Goal: Task Accomplishment & Management: Complete application form

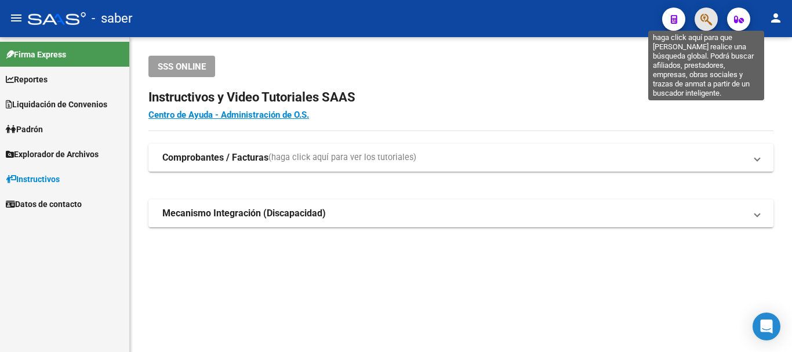
click at [704, 25] on icon "button" at bounding box center [706, 19] width 12 height 13
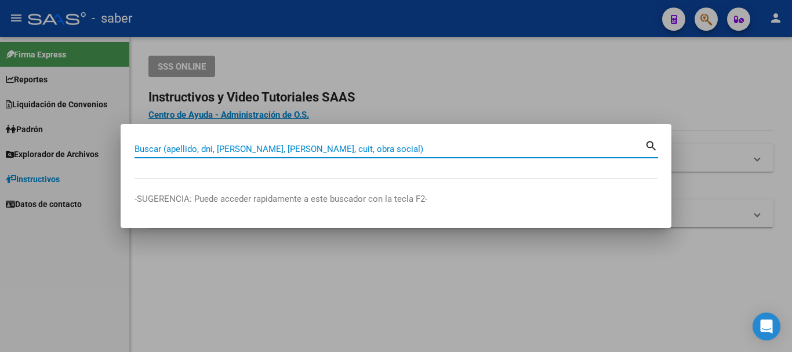
paste input "20320246106"
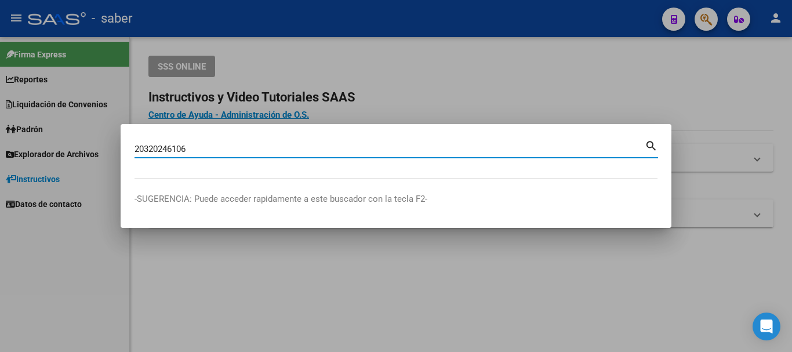
type input "20320246106"
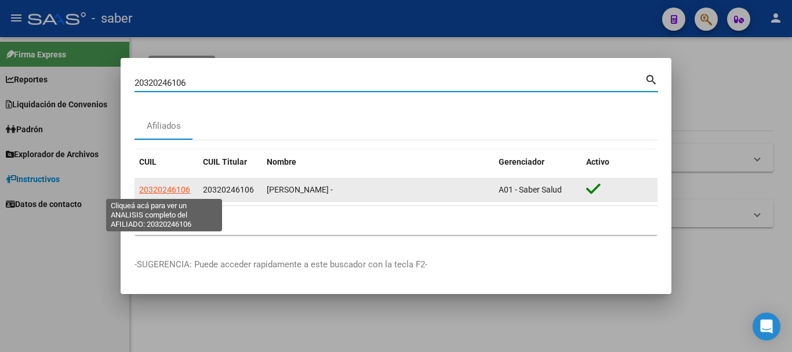
click at [157, 190] on span "20320246106" at bounding box center [164, 189] width 51 height 9
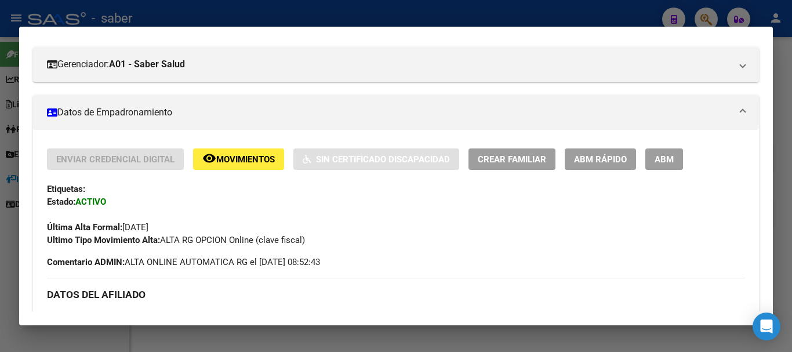
scroll to position [174, 0]
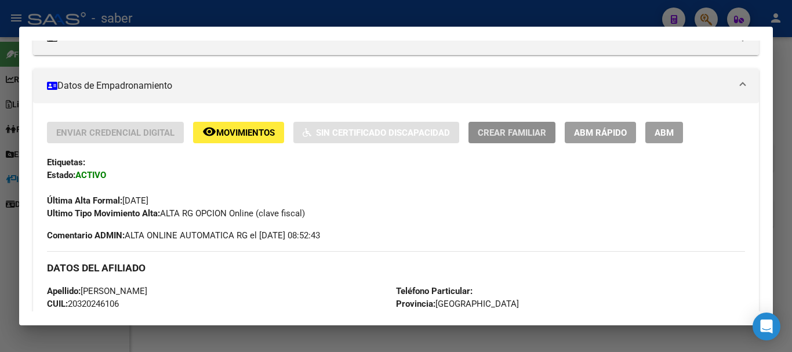
click at [522, 135] on span "Crear Familiar" at bounding box center [512, 133] width 68 height 10
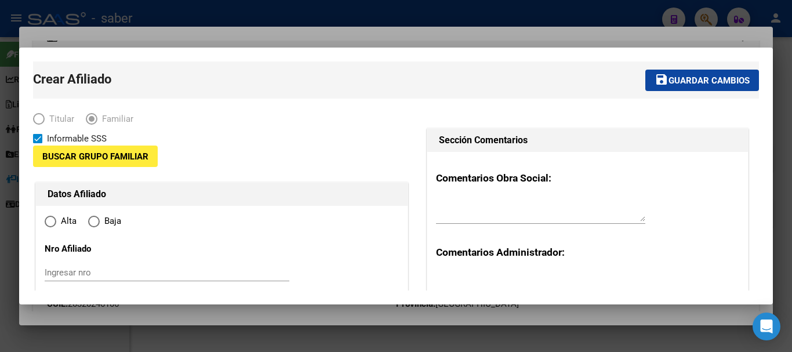
type input "33-71202722-9"
type input "RANELAGH"
type input "1886"
type input "45 E 128 Y 131 2955"
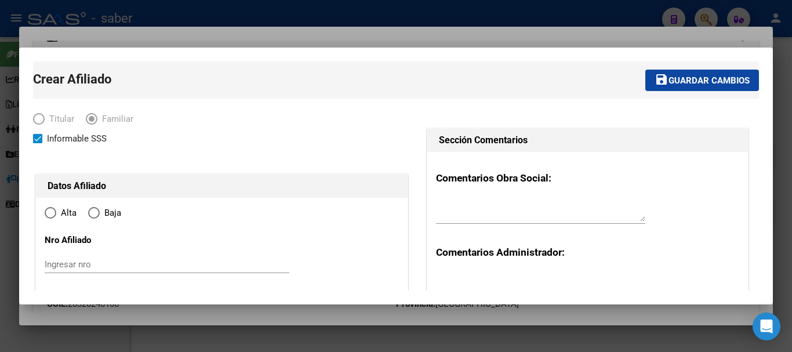
radio input "true"
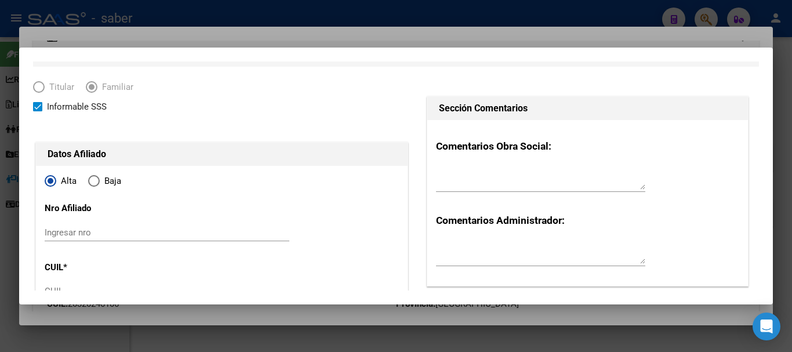
scroll to position [58, 0]
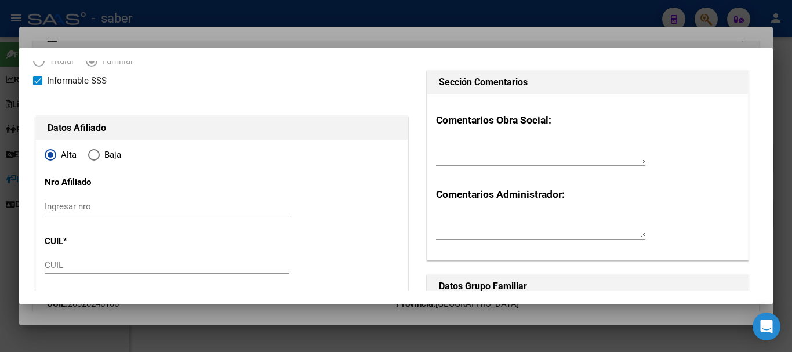
type input "33-71202722-9"
click at [68, 209] on input "Ingresar nro" at bounding box center [167, 206] width 245 height 10
drag, startPoint x: 59, startPoint y: 268, endPoint x: 97, endPoint y: 251, distance: 42.5
click at [63, 265] on input "CUIL" at bounding box center [167, 265] width 245 height 10
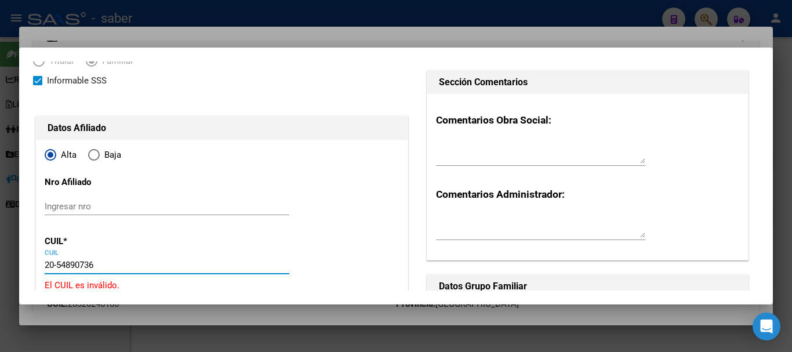
type input "20-54890736-6"
type input "54890736"
type input "[PERSON_NAME]"
type input "[DATE]"
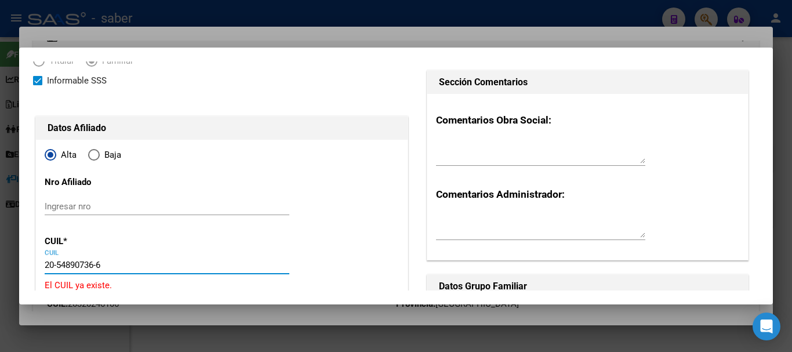
type input "BERAZATEGUI"
type input "1884"
type input "45"
type input "2955"
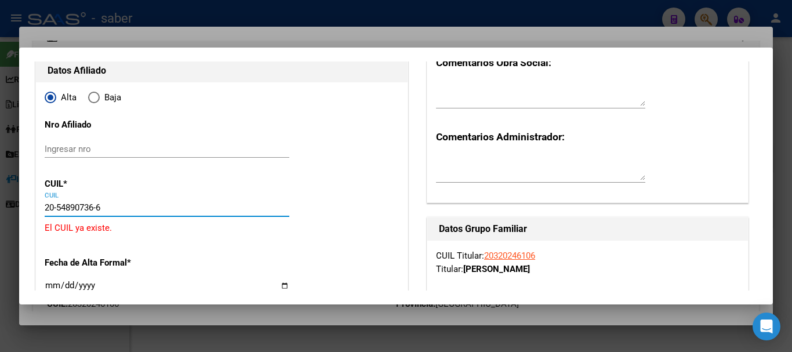
scroll to position [116, 0]
type input "20-54890736-6"
click at [434, 12] on div at bounding box center [396, 176] width 792 height 352
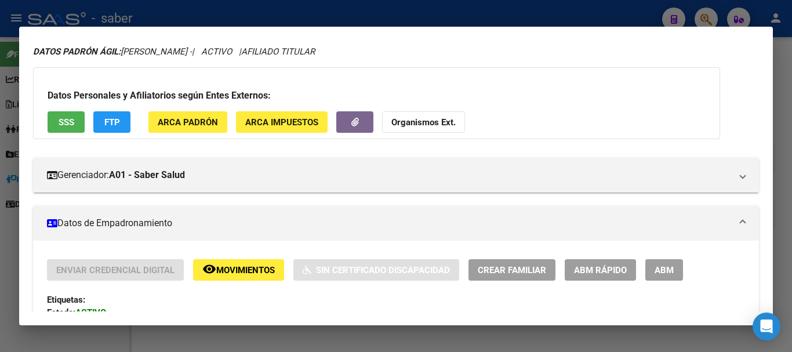
scroll to position [0, 0]
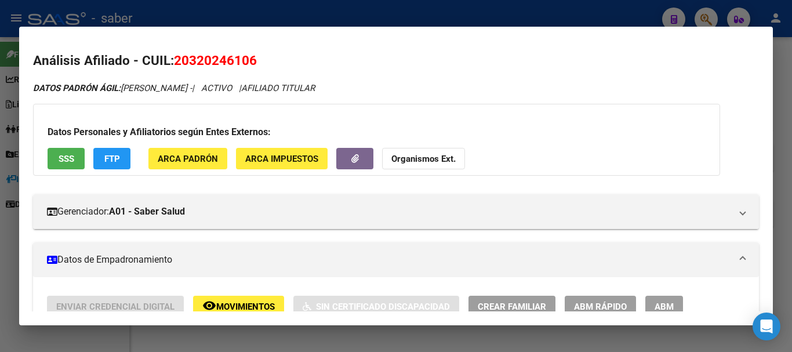
drag, startPoint x: 443, startPoint y: 18, endPoint x: 494, endPoint y: 9, distance: 51.8
click at [464, 14] on div at bounding box center [396, 176] width 792 height 352
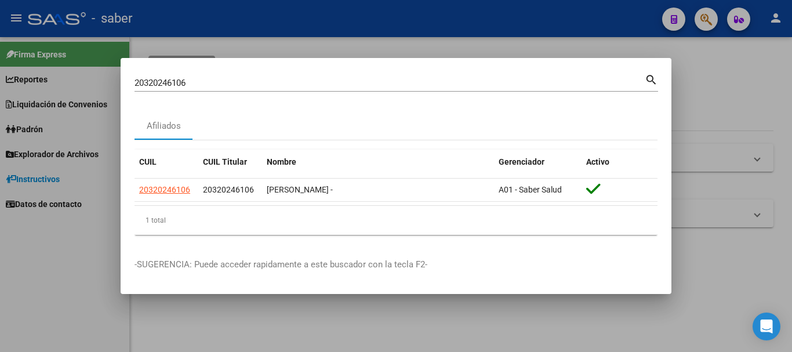
click at [702, 21] on div at bounding box center [396, 176] width 792 height 352
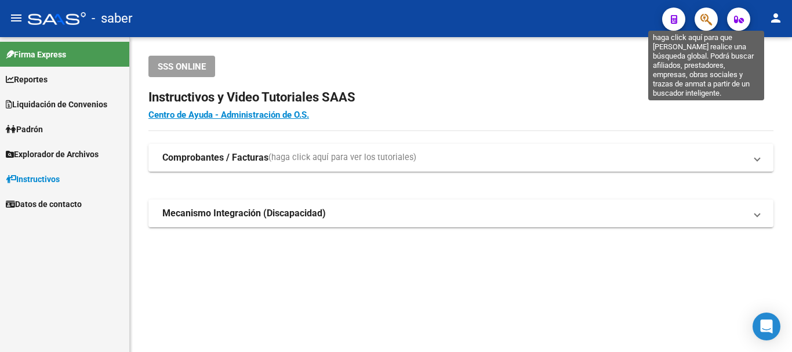
click at [708, 20] on icon "button" at bounding box center [706, 19] width 12 height 13
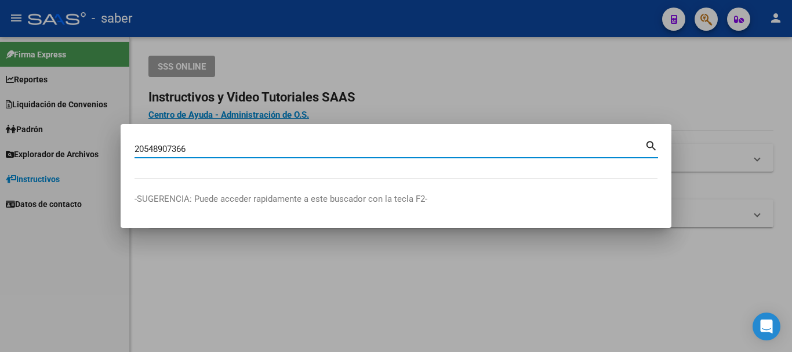
type input "20548907366"
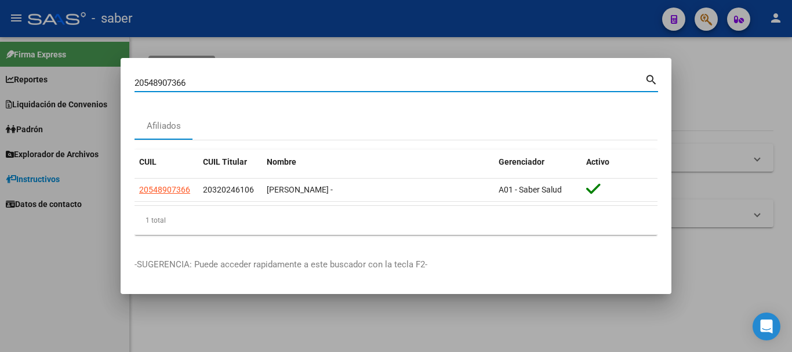
drag, startPoint x: 185, startPoint y: 83, endPoint x: 198, endPoint y: 82, distance: 12.8
click at [198, 82] on input "20548907366" at bounding box center [389, 83] width 510 height 10
drag, startPoint x: 172, startPoint y: 70, endPoint x: 166, endPoint y: 78, distance: 10.0
click at [172, 70] on mat-dialog-container "20548907366 Buscar (apellido, dni, cuil, nro traspaso, cuit, obra social) searc…" at bounding box center [396, 176] width 551 height 236
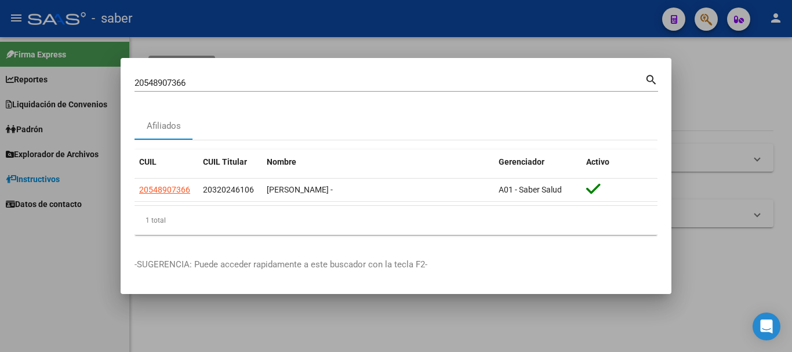
click at [163, 83] on input "20548907366" at bounding box center [389, 83] width 510 height 10
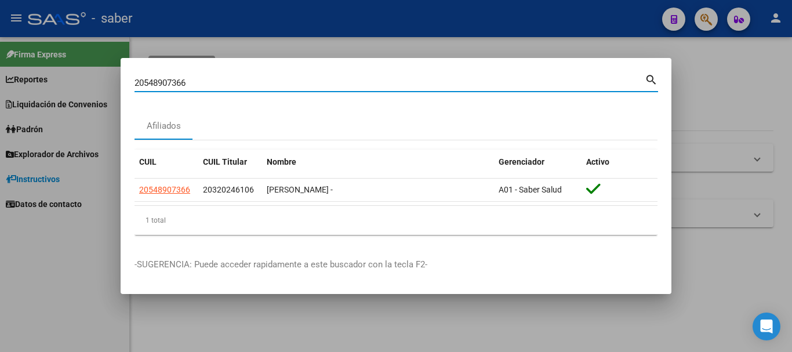
click at [163, 83] on input "20548907366" at bounding box center [389, 83] width 510 height 10
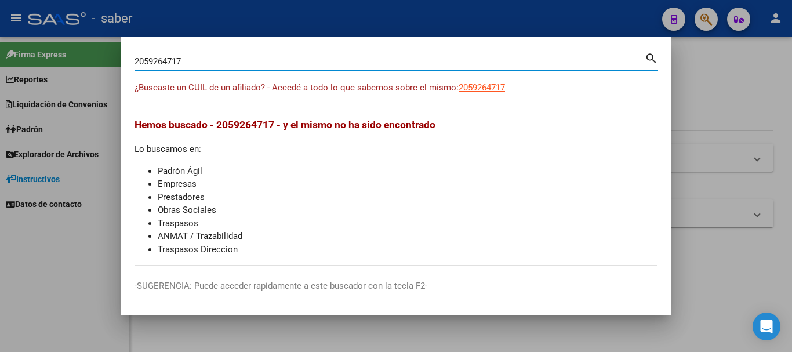
type input "20592647177"
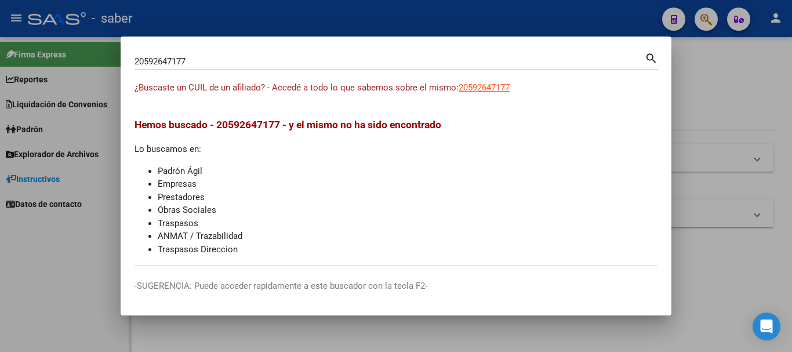
drag, startPoint x: 700, startPoint y: 72, endPoint x: 658, endPoint y: 46, distance: 49.7
click at [698, 71] on div at bounding box center [396, 176] width 792 height 352
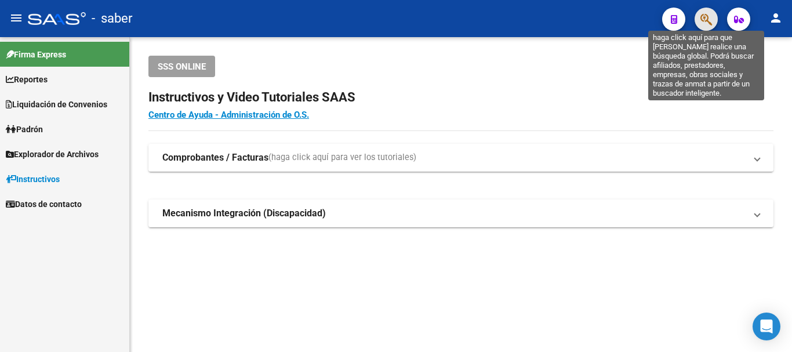
click at [702, 17] on icon "button" at bounding box center [706, 19] width 12 height 13
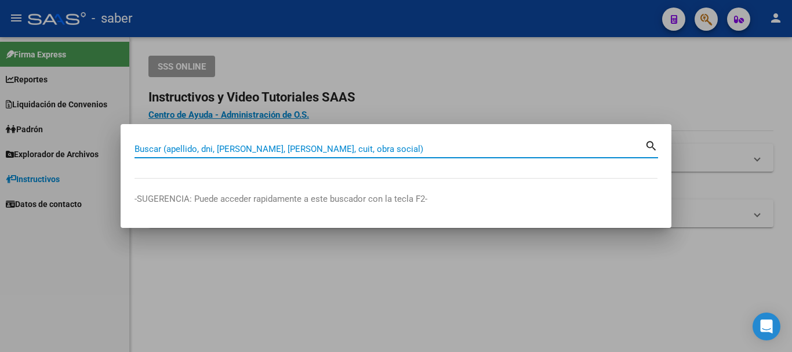
paste input "20320246106"
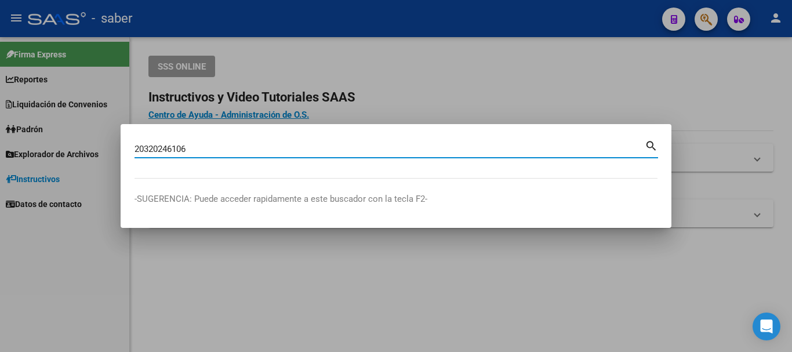
type input "20320246106"
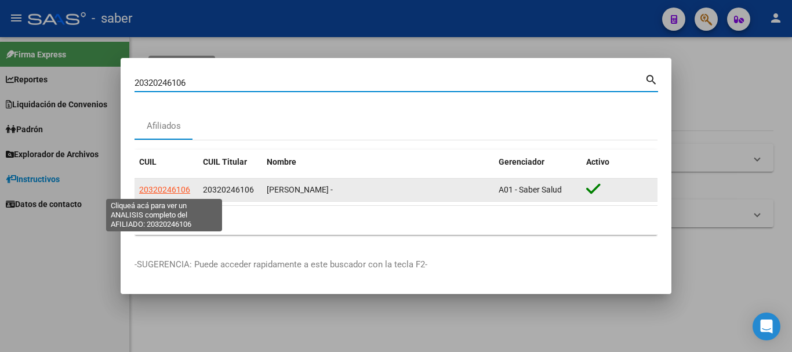
click at [174, 188] on span "20320246106" at bounding box center [164, 189] width 51 height 9
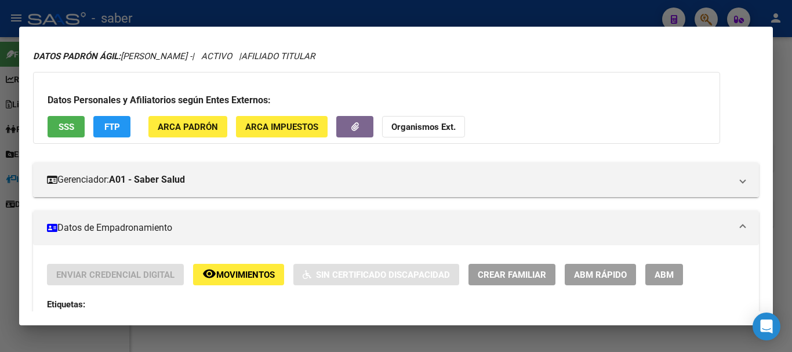
scroll to position [58, 0]
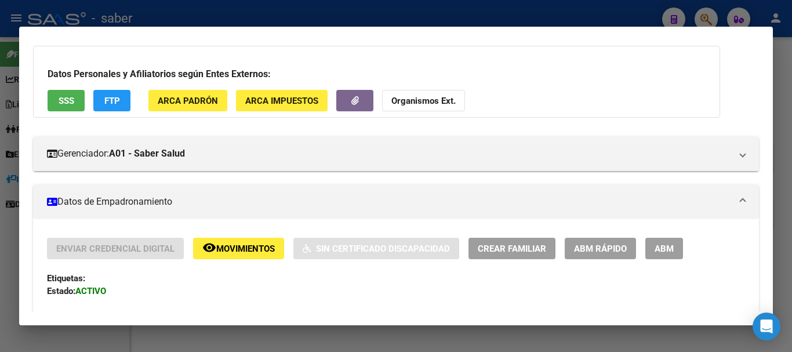
click at [513, 246] on span "Crear Familiar" at bounding box center [512, 248] width 68 height 10
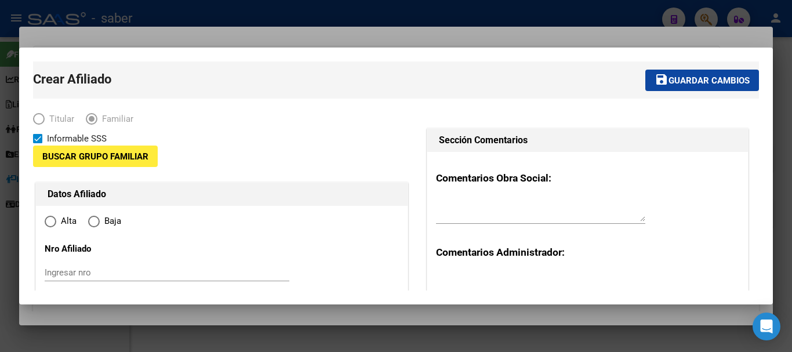
type input "33-71202722-9"
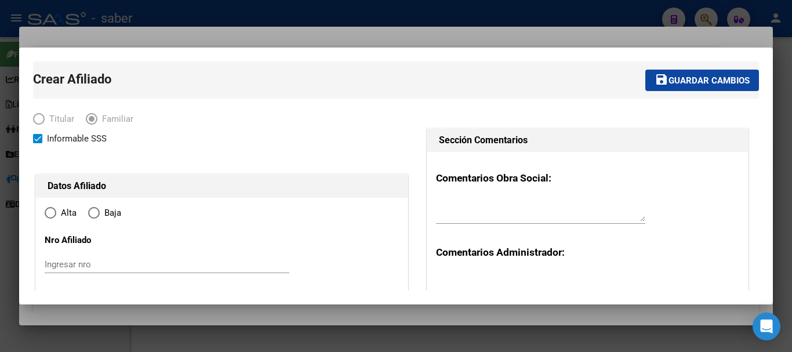
type input "RANELAGH"
type input "1886"
type input "45 E 128 Y 131 2955"
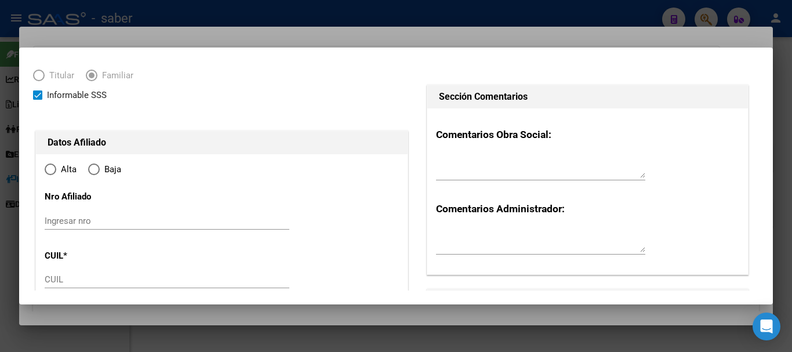
radio input "true"
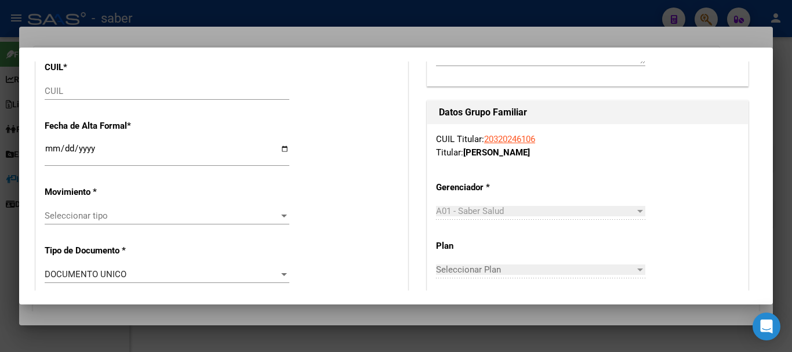
type input "33-71202722-9"
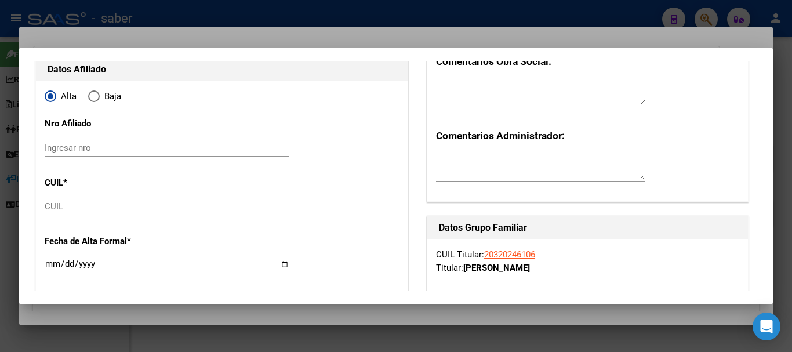
scroll to position [116, 0]
drag, startPoint x: 73, startPoint y: 210, endPoint x: 80, endPoint y: 208, distance: 7.2
click at [74, 210] on input "CUIL" at bounding box center [167, 207] width 245 height 10
type input "20-59264717-7"
type input "59264717"
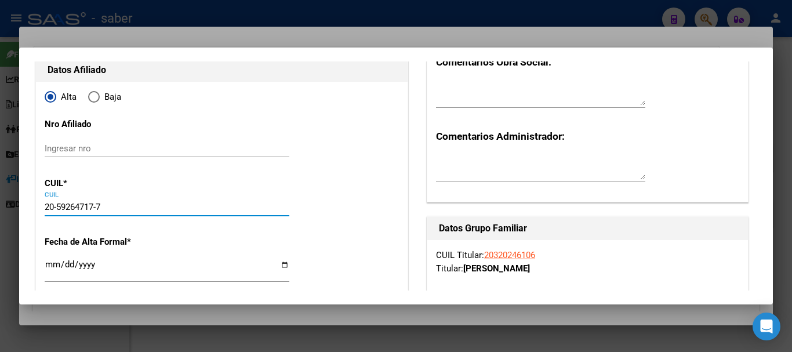
type input "[PERSON_NAME]"
type input "[DATE]"
type input "RANELAGH"
type input "CALLE 45"
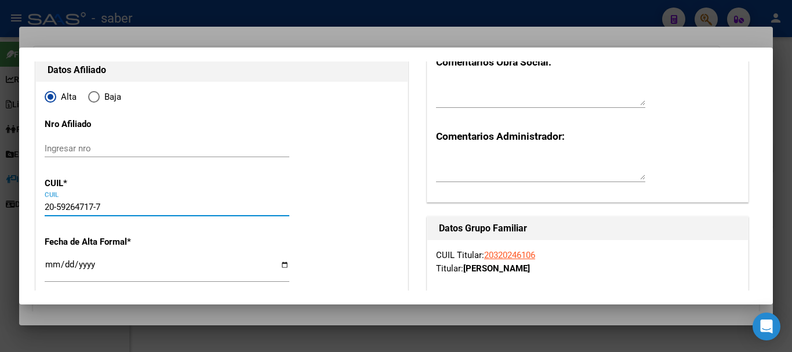
type input "2955"
type input "20-59264717-7"
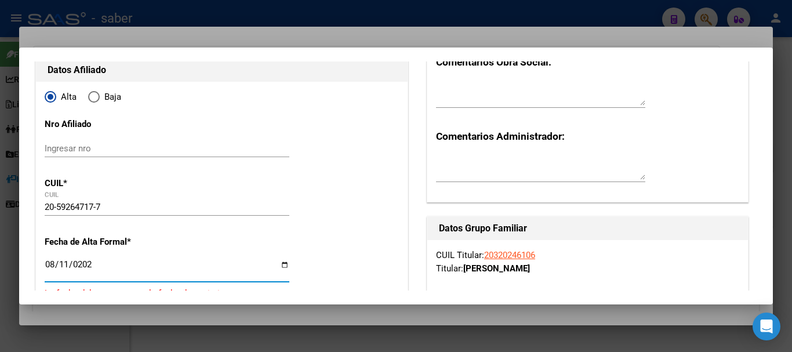
type input "[DATE]"
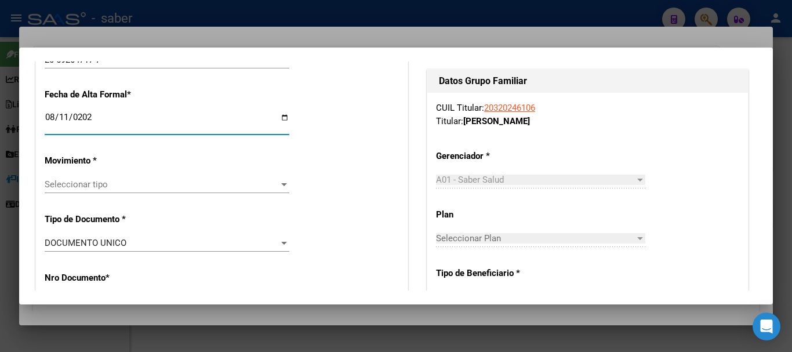
scroll to position [290, 0]
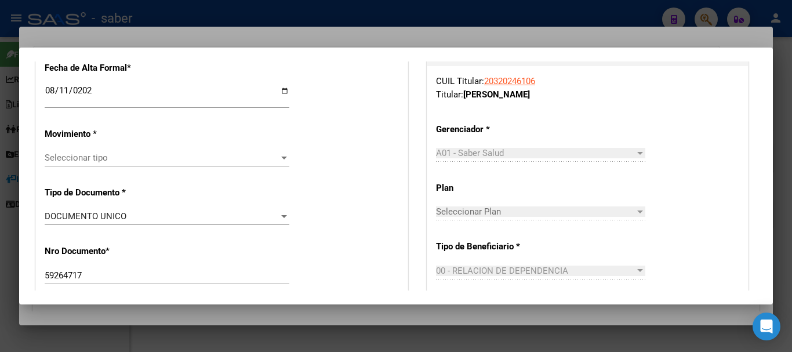
click at [97, 151] on div "Seleccionar tipo Seleccionar tipo" at bounding box center [167, 157] width 245 height 17
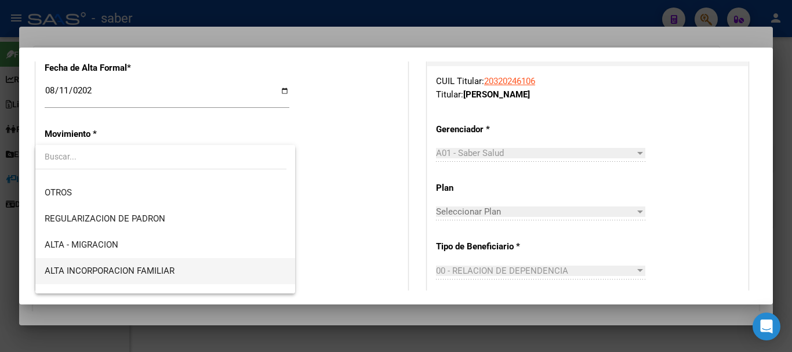
scroll to position [116, 0]
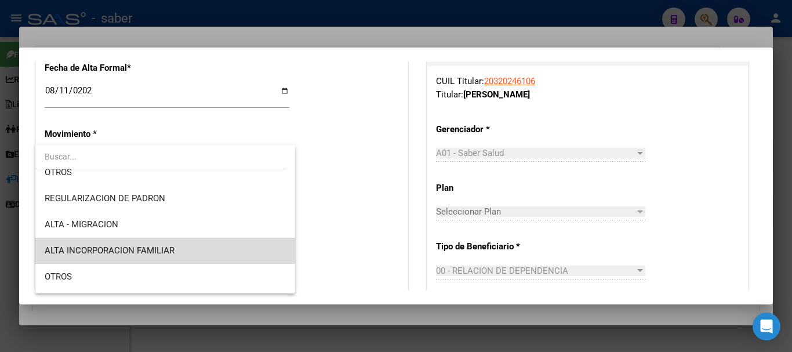
click at [179, 250] on span "ALTA INCORPORACION FAMILIAR" at bounding box center [165, 251] width 241 height 26
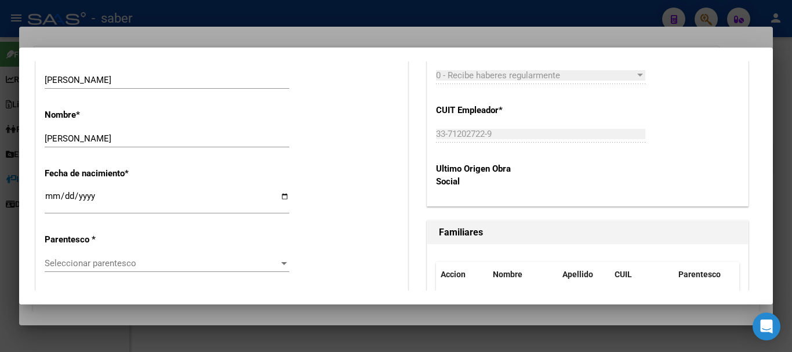
scroll to position [580, 0]
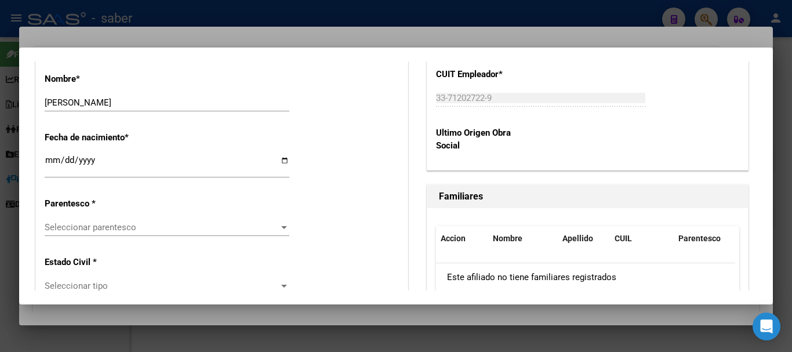
click at [82, 228] on span "Seleccionar parentesco" at bounding box center [162, 227] width 234 height 10
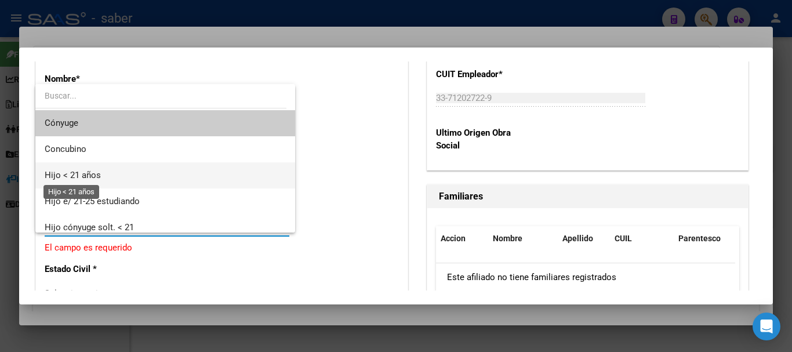
click at [82, 172] on span "Hijo < 21 años" at bounding box center [73, 175] width 56 height 10
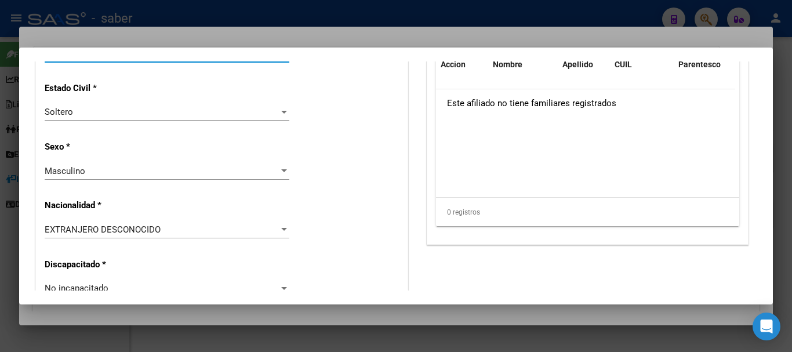
scroll to position [811, 0]
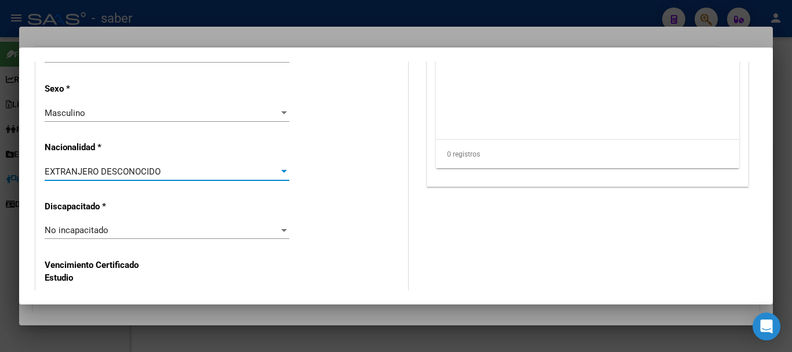
click at [139, 176] on span "EXTRANJERO DESCONOCIDO" at bounding box center [103, 171] width 116 height 10
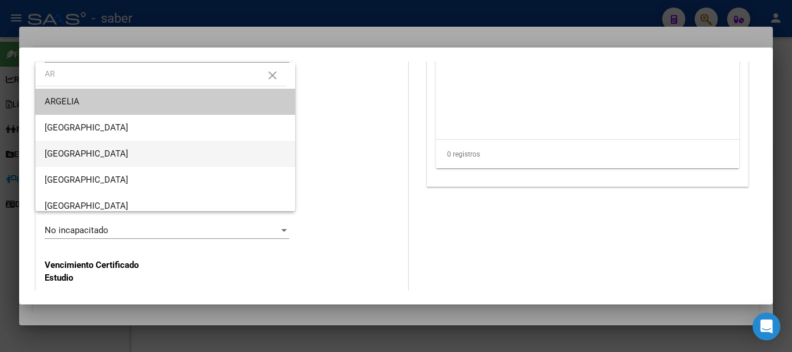
scroll to position [58, 0]
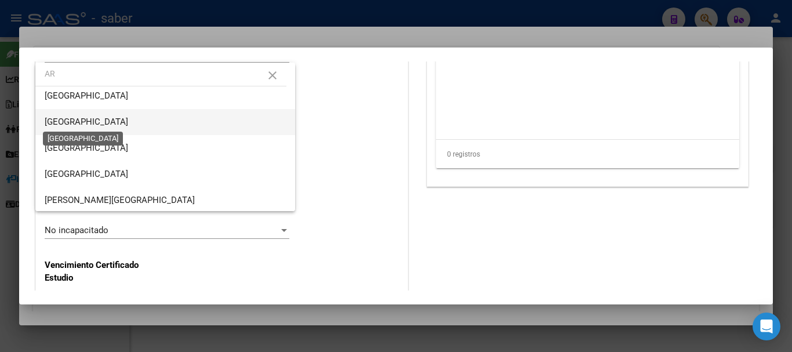
type input "AR"
click at [79, 121] on span "[GEOGRAPHIC_DATA]" at bounding box center [86, 121] width 83 height 10
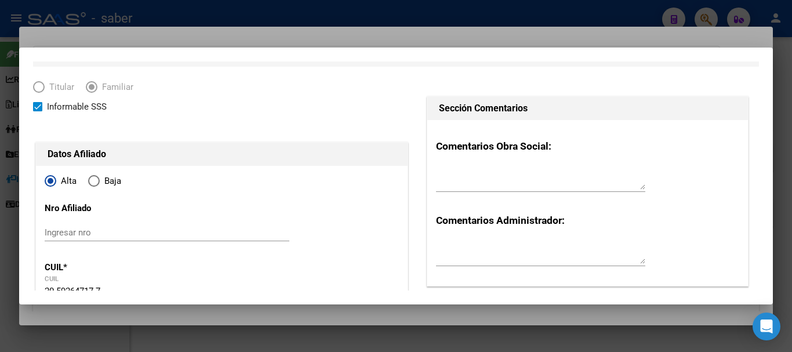
scroll to position [0, 0]
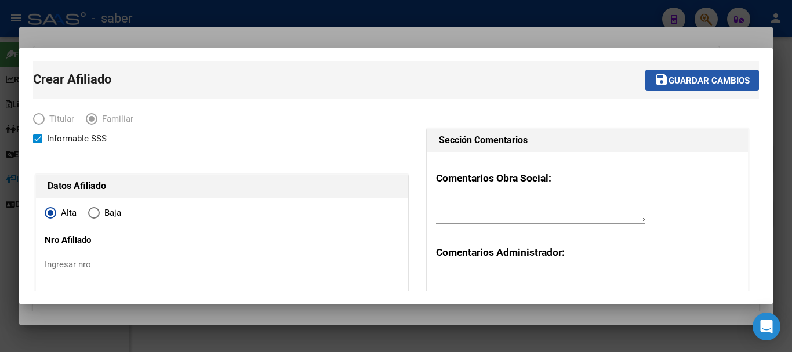
click at [697, 81] on span "Guardar cambios" at bounding box center [708, 80] width 81 height 10
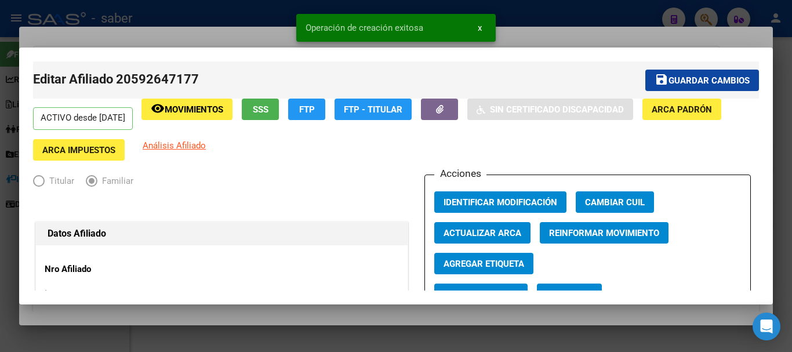
drag, startPoint x: 525, startPoint y: 12, endPoint x: 522, endPoint y: 1, distance: 11.5
click at [525, 3] on div at bounding box center [396, 176] width 792 height 352
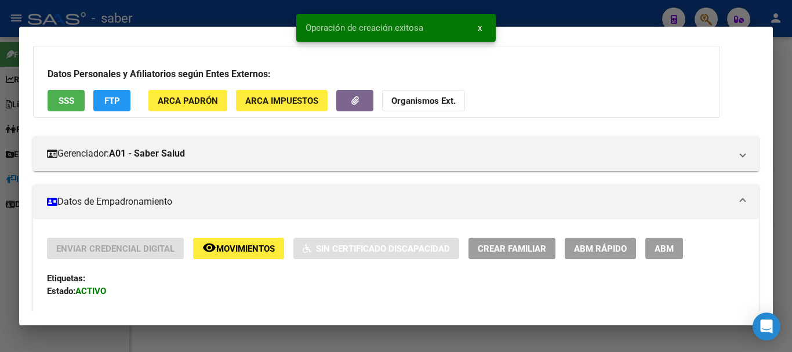
click at [524, 8] on div at bounding box center [396, 176] width 792 height 352
